Goal: Transaction & Acquisition: Purchase product/service

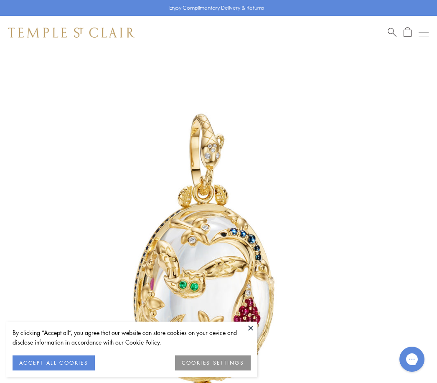
click at [75, 43] on div "Shop Shop Categories Amulets Pendants & Charms Lockets Chains & Leather Cords E…" at bounding box center [218, 32] width 437 height 33
click at [250, 328] on button at bounding box center [250, 327] width 13 height 13
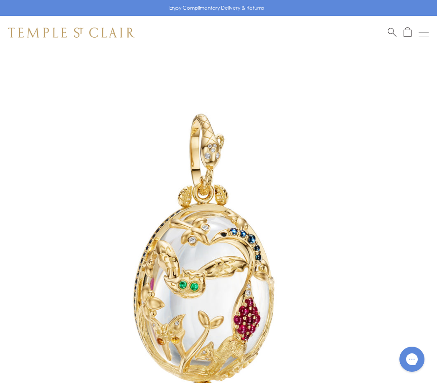
click at [116, 22] on div "Shop Shop Categories Amulets Pendants & Charms Lockets Chains & Leather Cords E…" at bounding box center [218, 32] width 437 height 33
click at [109, 36] on img at bounding box center [71, 33] width 126 height 10
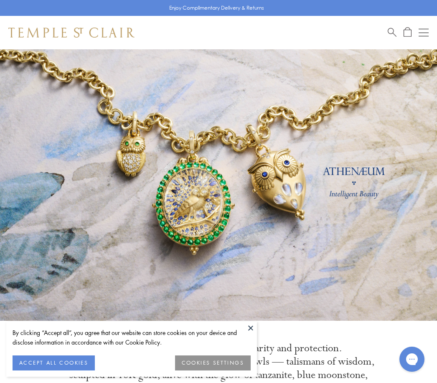
click at [422, 35] on button "Open navigation" at bounding box center [423, 33] width 10 height 10
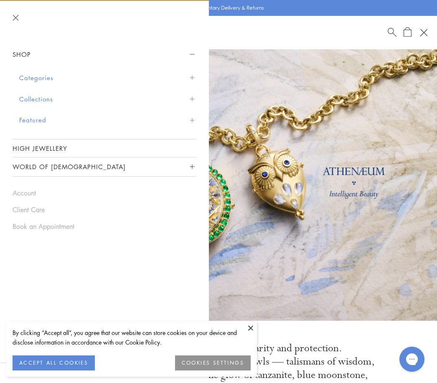
click at [53, 82] on button "Categories" at bounding box center [107, 77] width 177 height 21
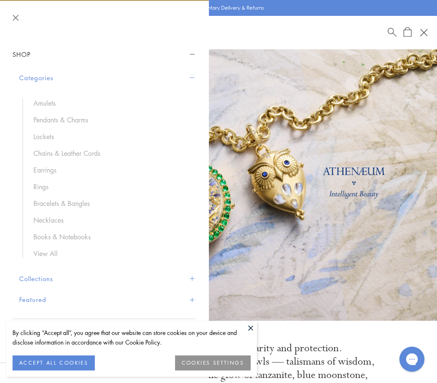
click at [48, 172] on link "Earrings" at bounding box center [110, 169] width 154 height 9
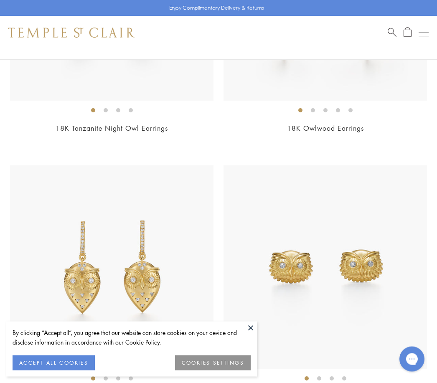
scroll to position [270, 0]
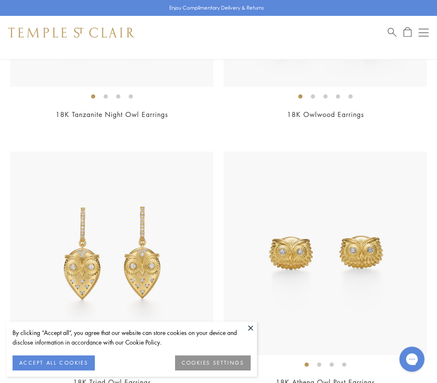
click at [250, 334] on button at bounding box center [250, 327] width 13 height 13
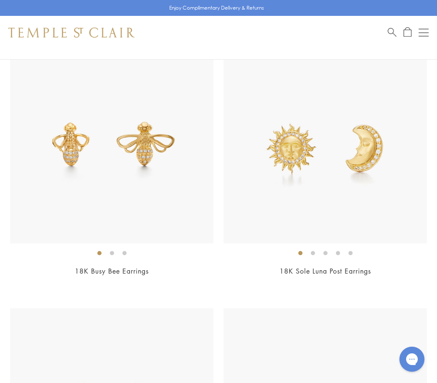
scroll to position [1721, 0]
click at [115, 166] on img at bounding box center [111, 141] width 203 height 203
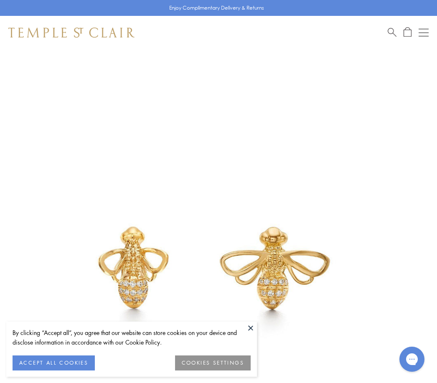
click at [249, 325] on button at bounding box center [250, 327] width 13 height 13
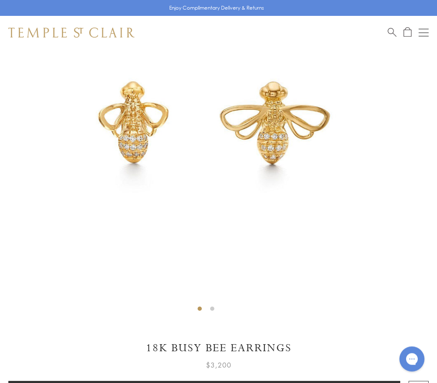
scroll to position [145, 0]
